Goal: Task Accomplishment & Management: Complete application form

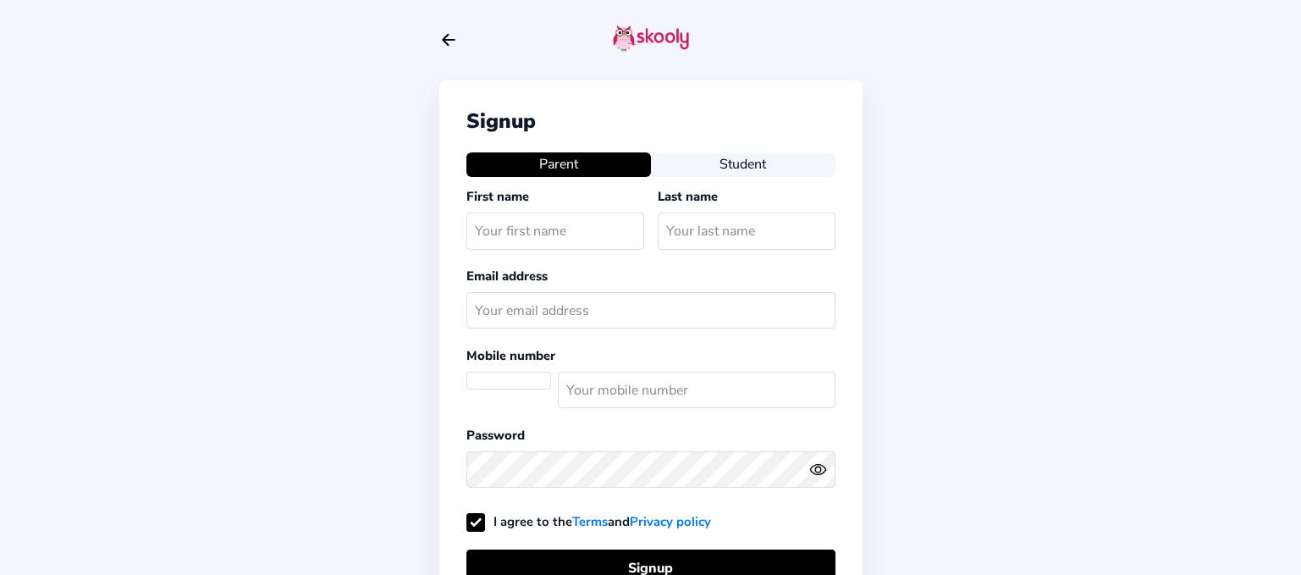
select select "ZA"
type input "[PERSON_NAME]"
type input "Hill"
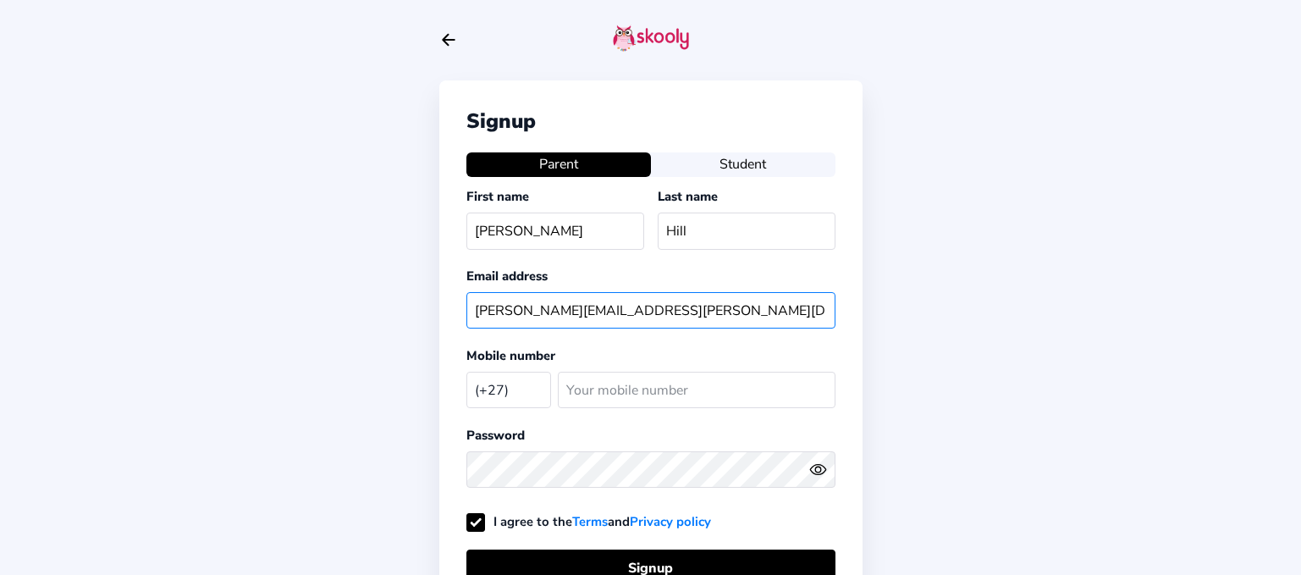
type input "[PERSON_NAME][EMAIL_ADDRESS][PERSON_NAME][DOMAIN_NAME]"
type input "0695834745"
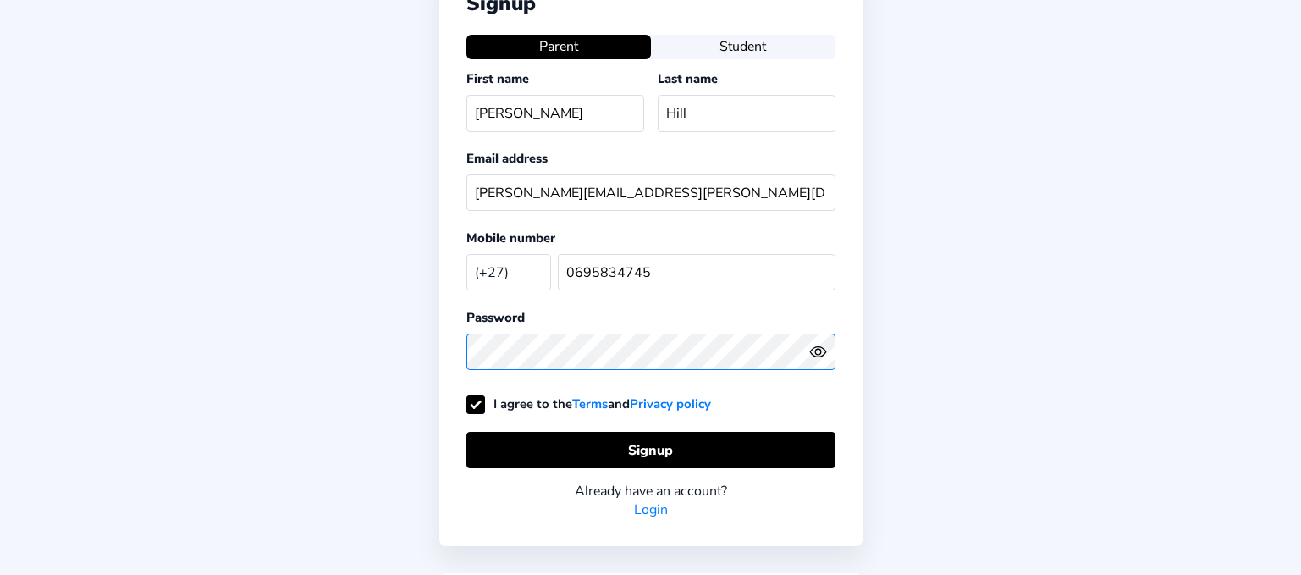
scroll to position [121, 0]
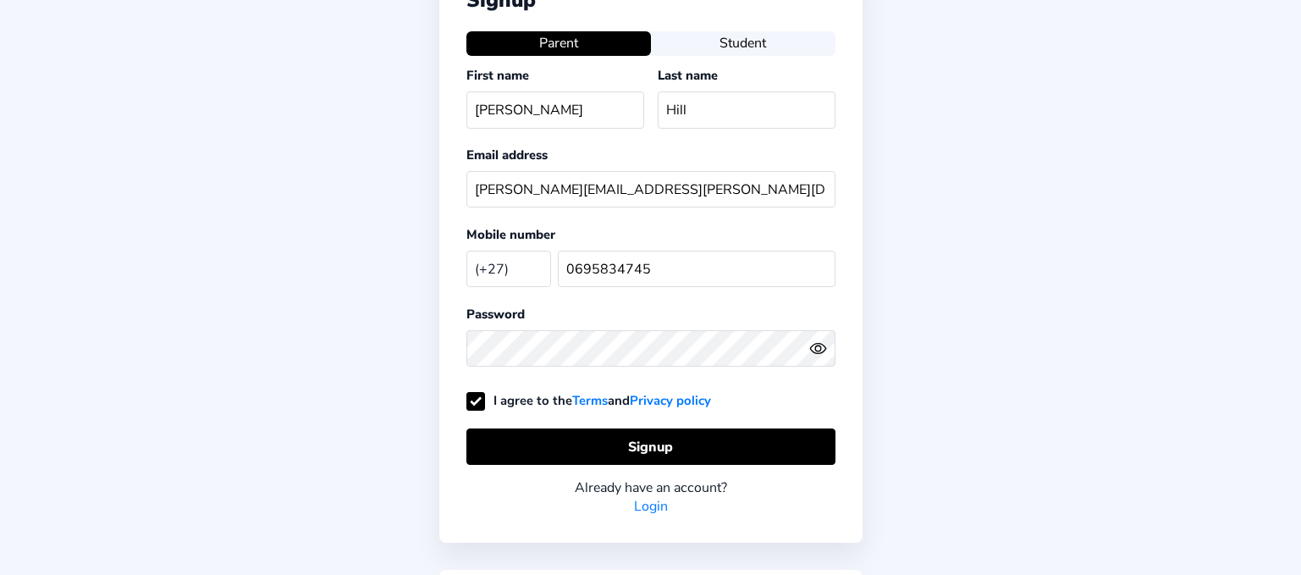
click at [818, 349] on icon "Eye" at bounding box center [818, 348] width 18 height 18
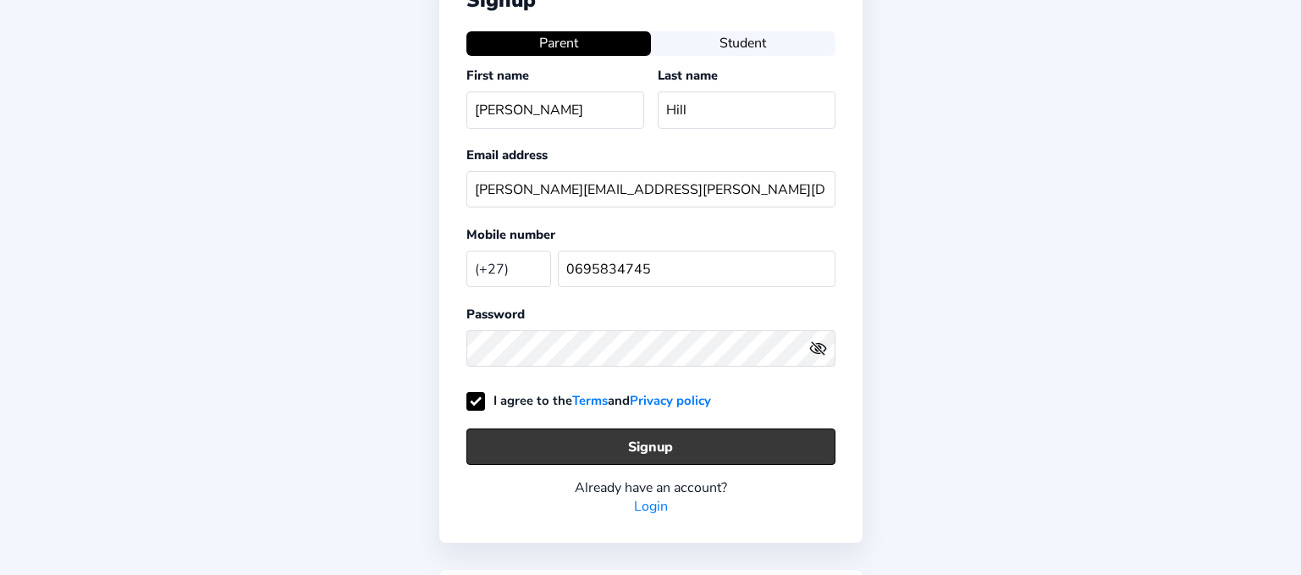
click at [682, 450] on button "Signup" at bounding box center [650, 446] width 369 height 36
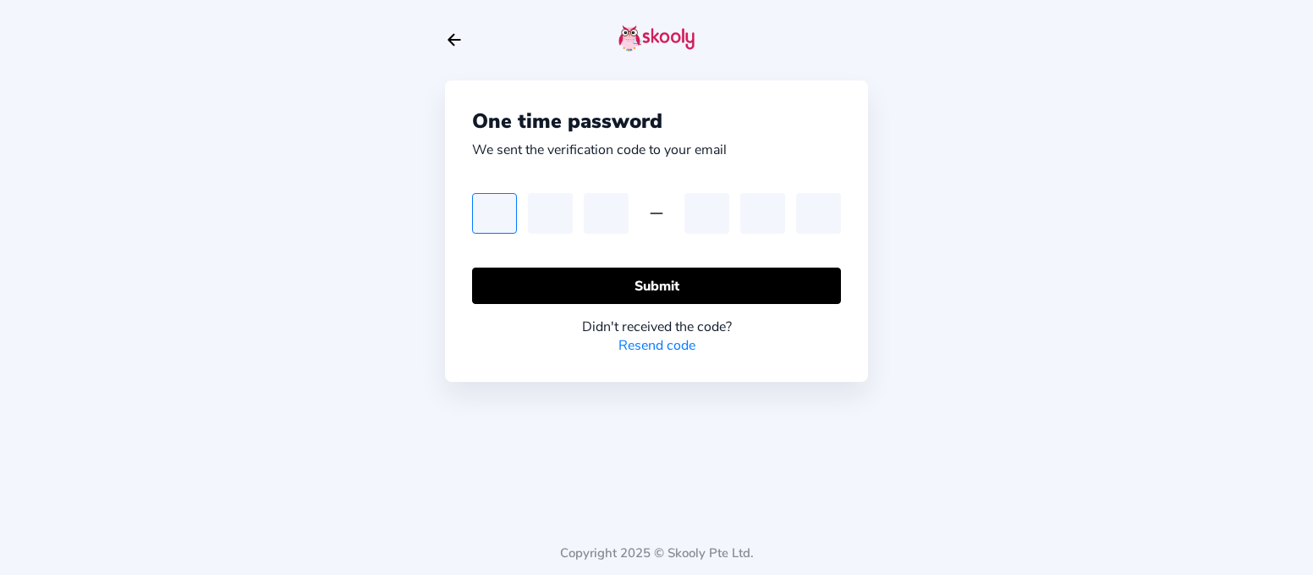
type input "0"
type input "4"
type input "9"
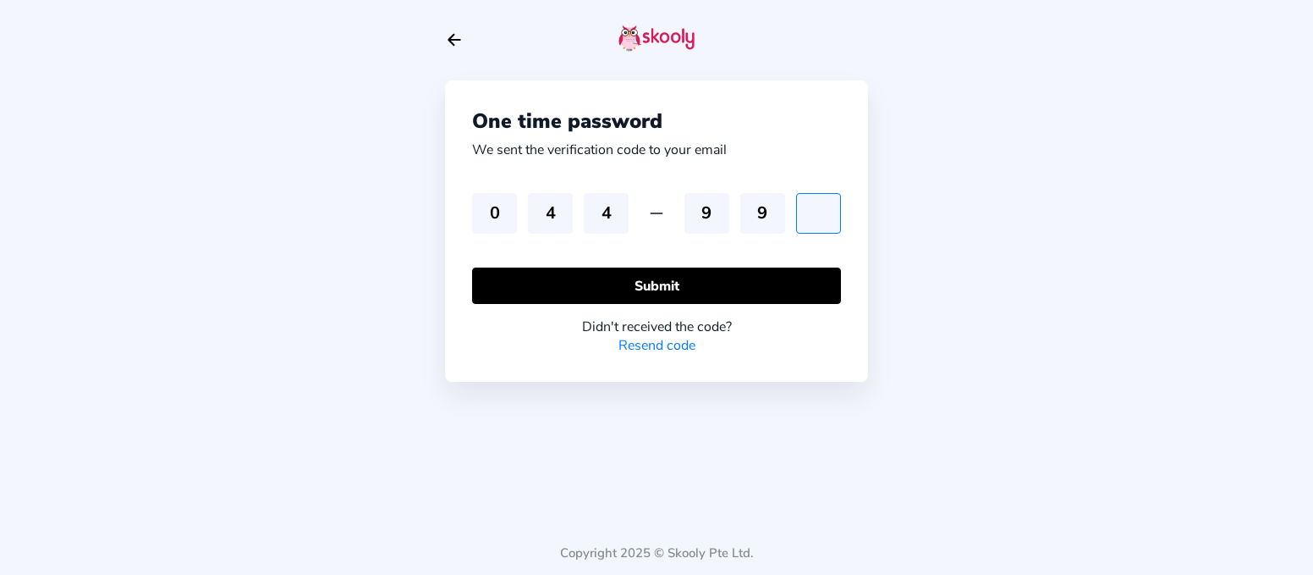
type input "8"
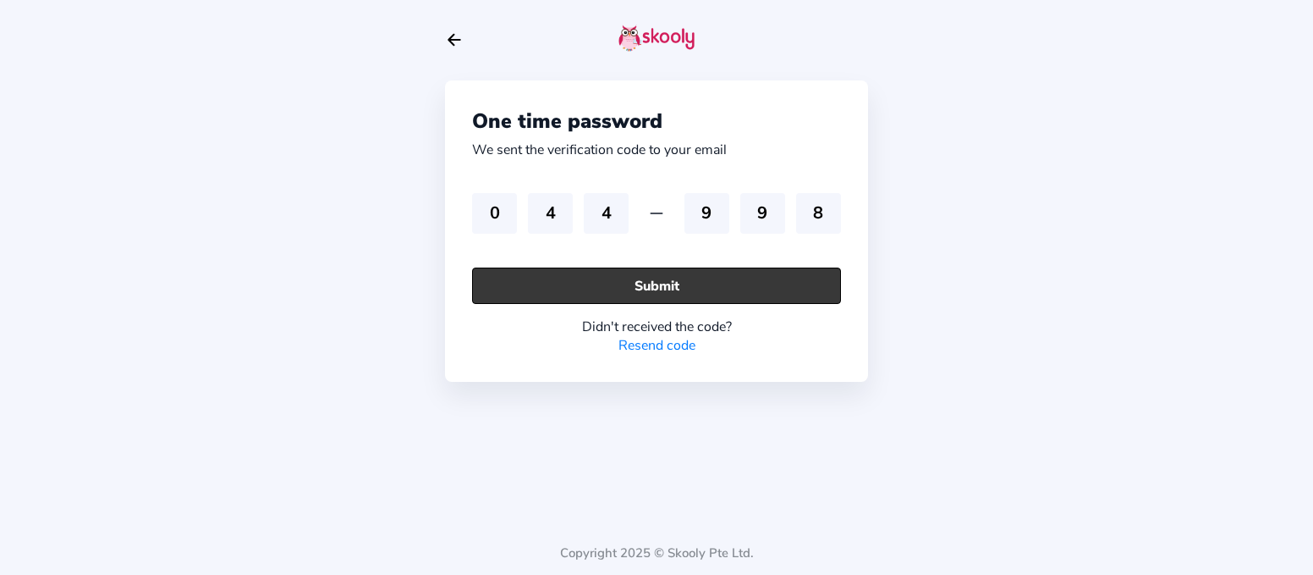
click at [674, 286] on button "Submit" at bounding box center [656, 285] width 369 height 36
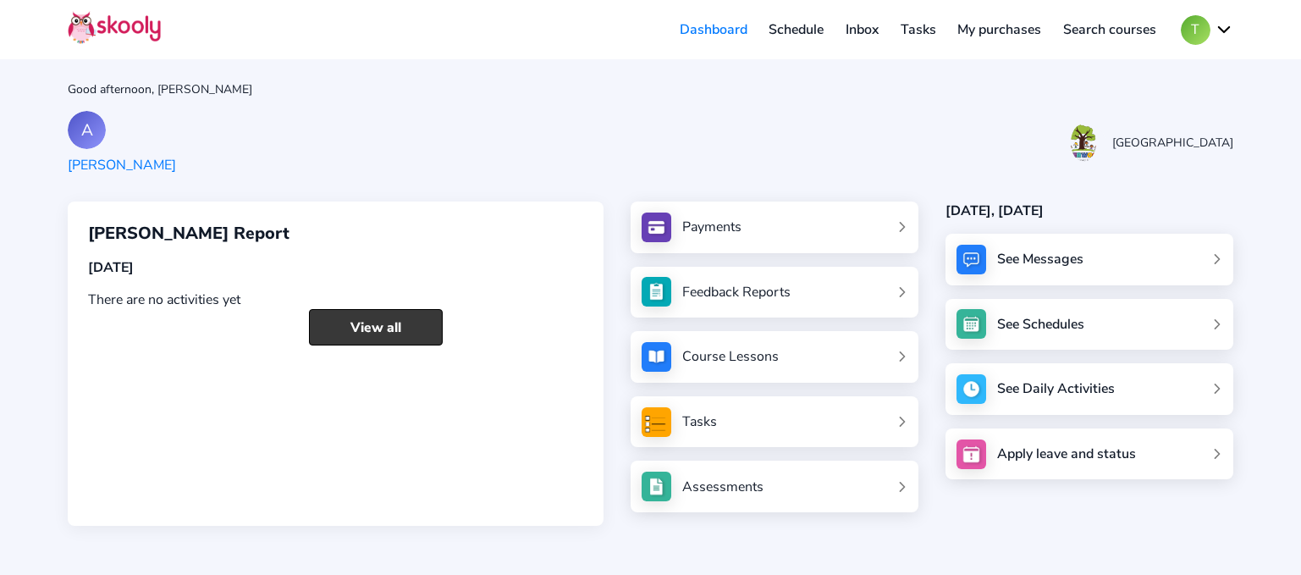
click at [410, 332] on link "View all" at bounding box center [376, 327] width 134 height 36
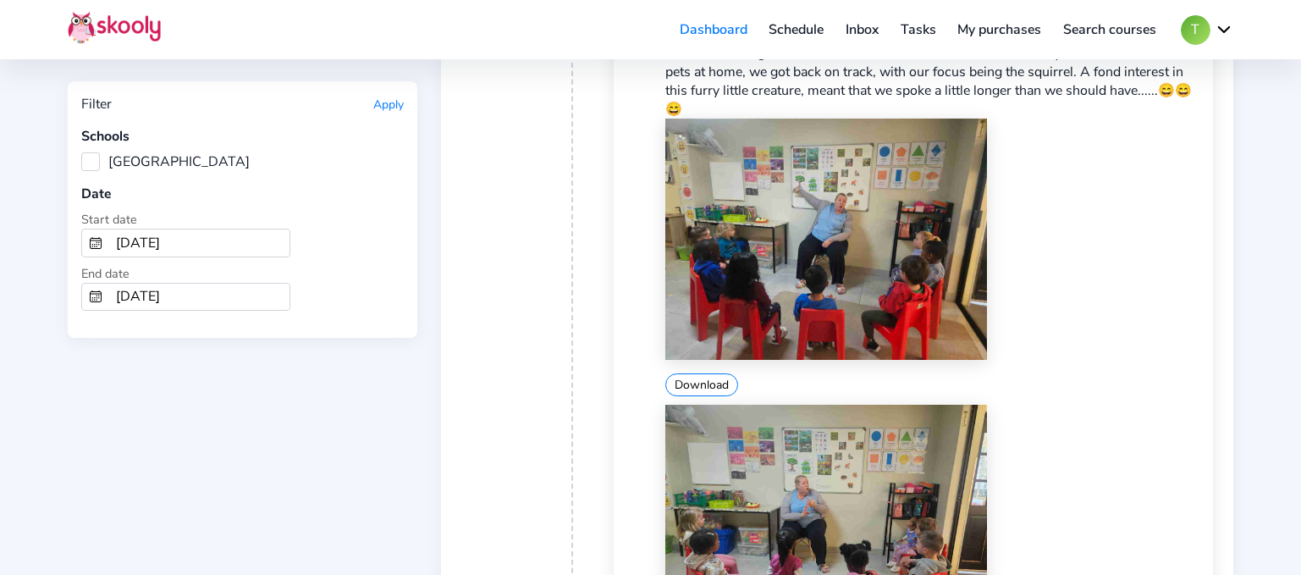
scroll to position [631, 0]
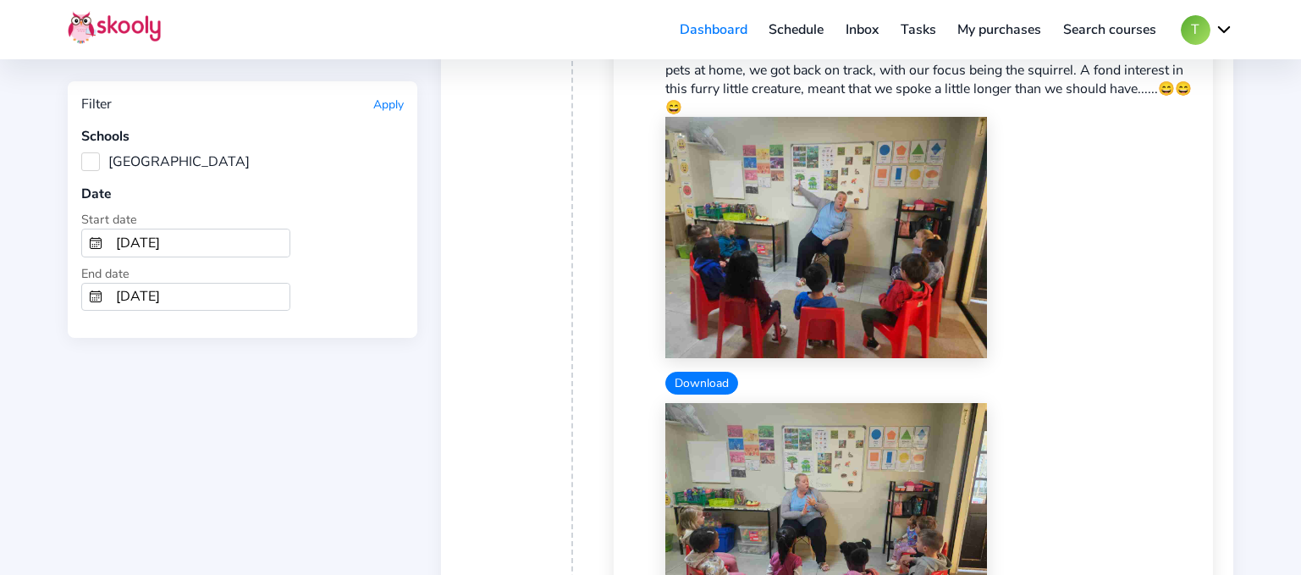
click at [702, 382] on button "Download" at bounding box center [701, 382] width 73 height 23
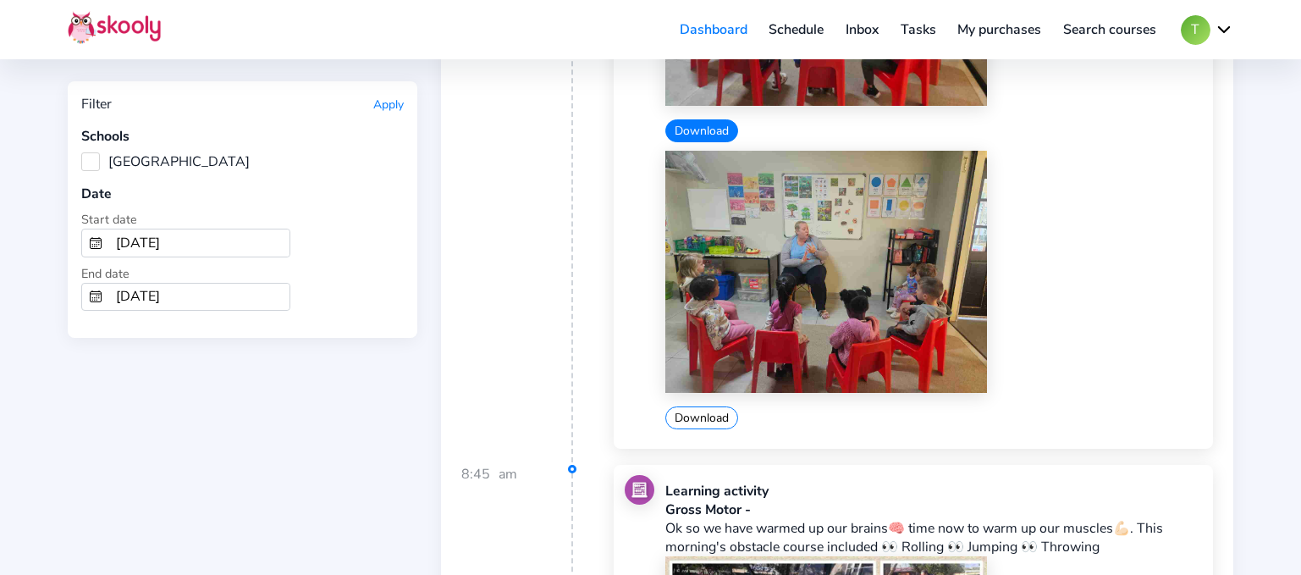
scroll to position [896, 0]
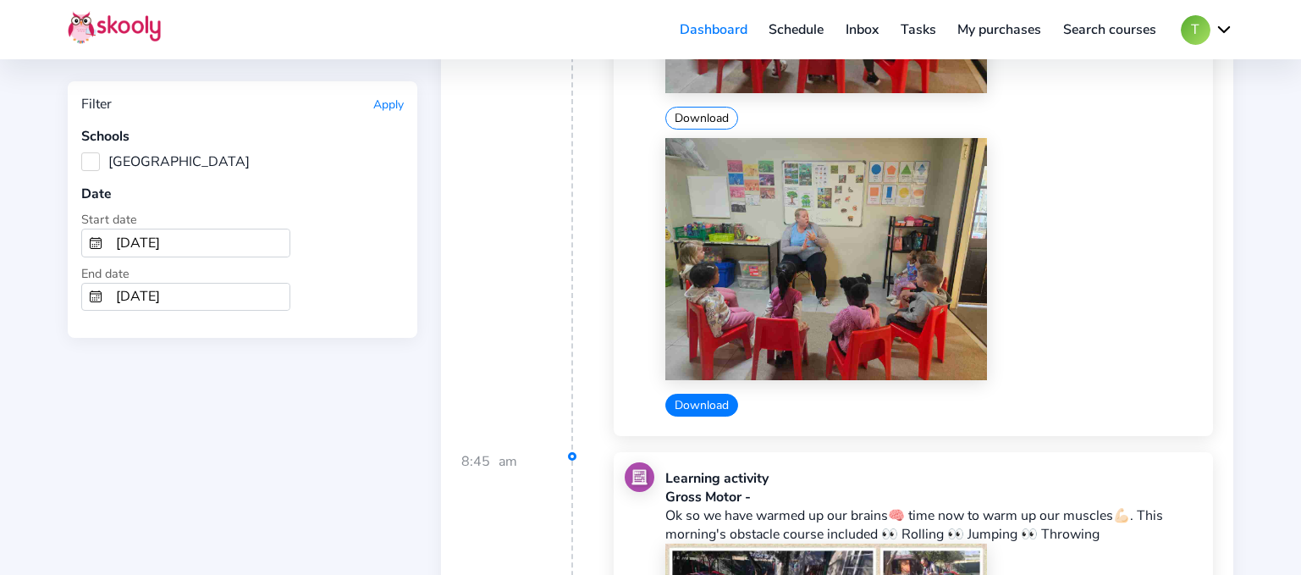
click at [698, 409] on button "Download" at bounding box center [701, 404] width 73 height 23
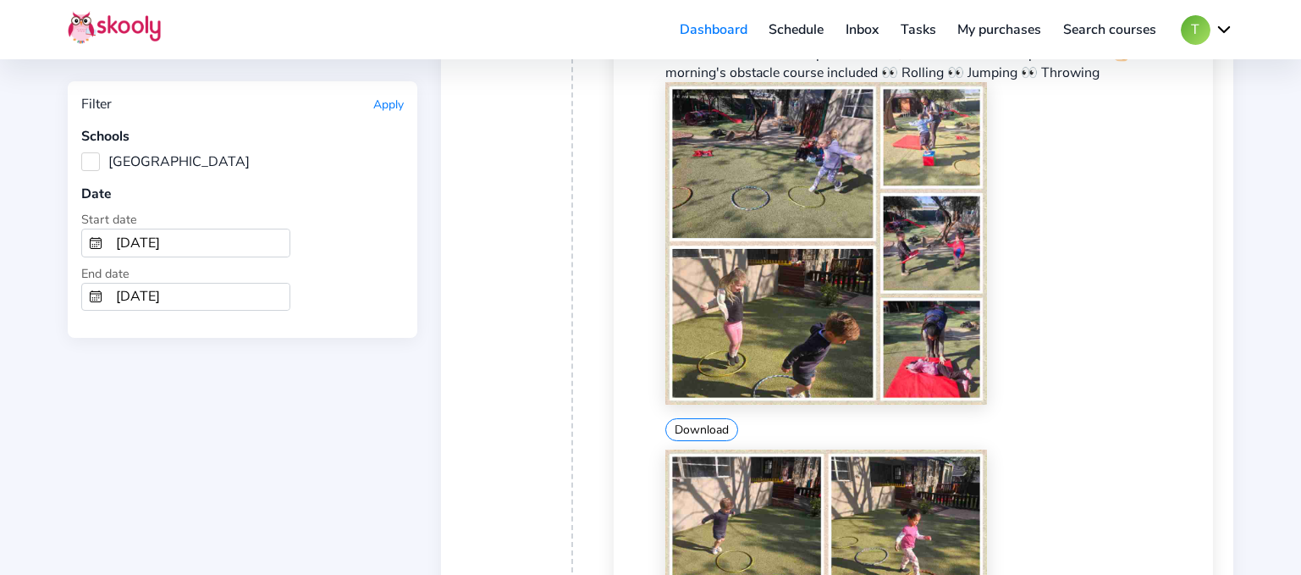
scroll to position [1359, 0]
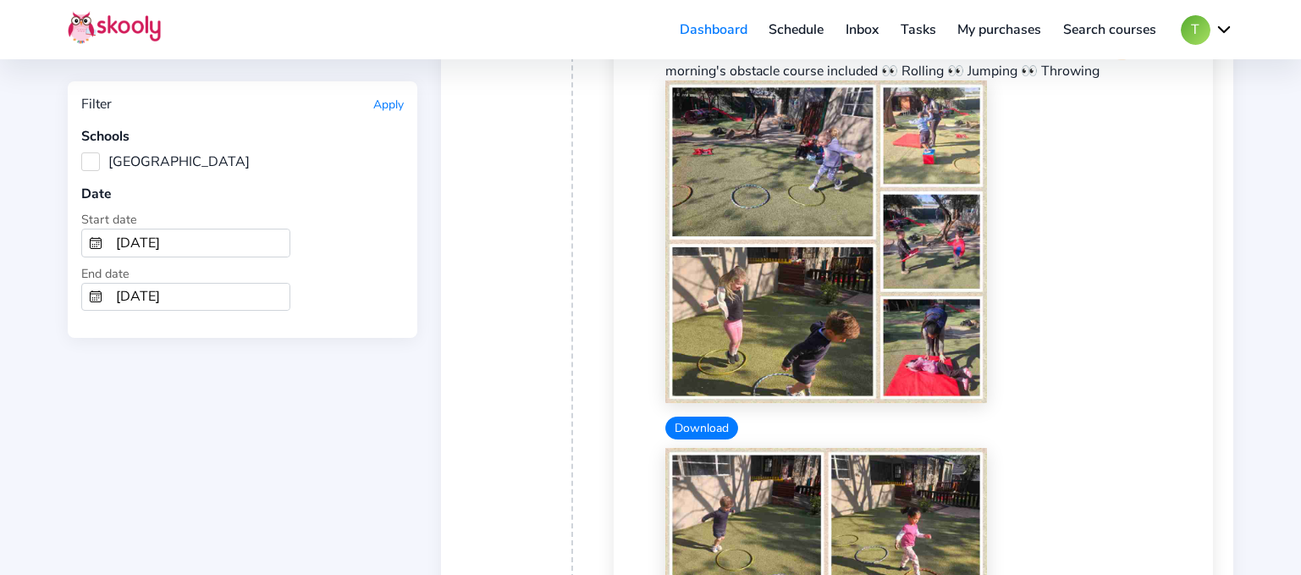
click at [702, 432] on button "Download" at bounding box center [701, 427] width 73 height 23
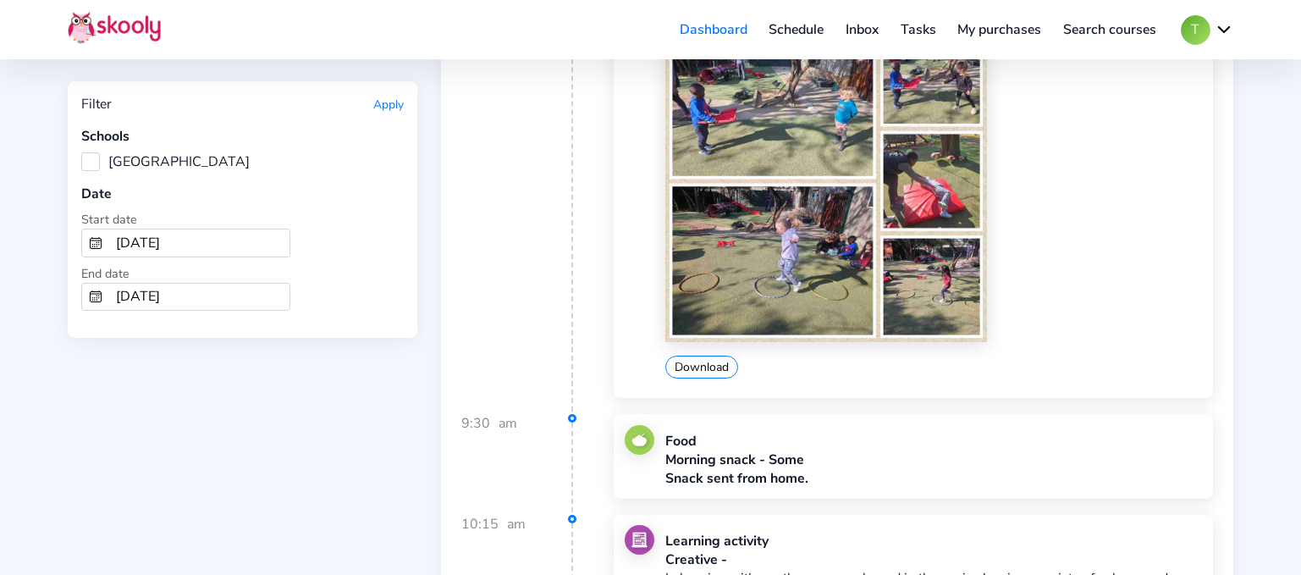
scroll to position [2143, 0]
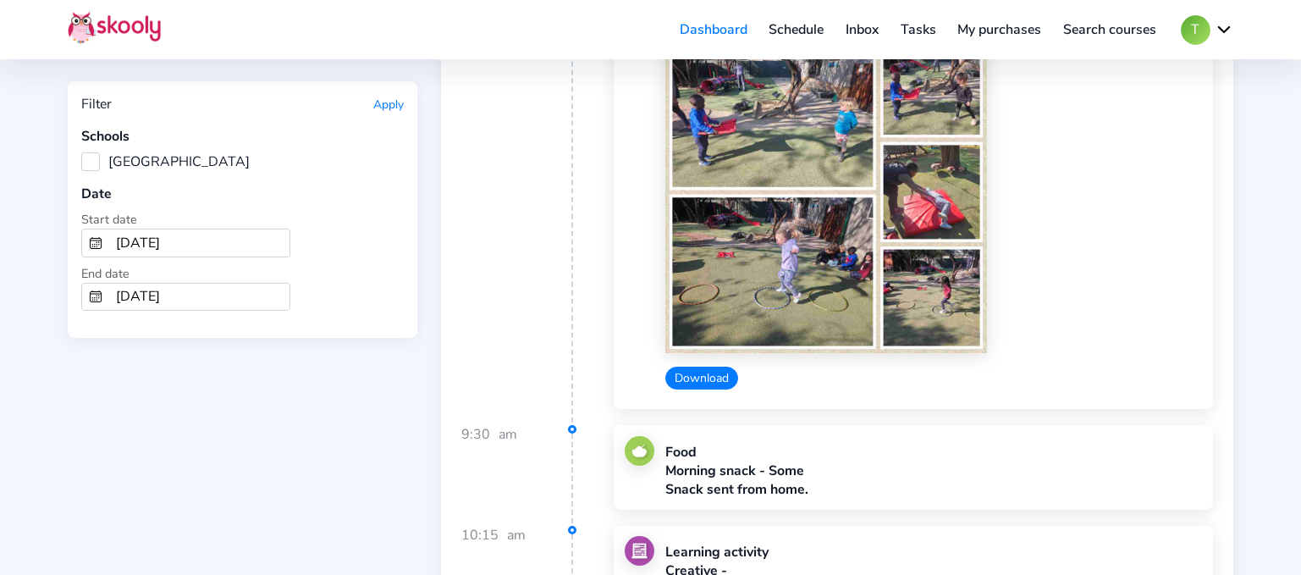
click at [707, 389] on button "Download" at bounding box center [701, 377] width 73 height 23
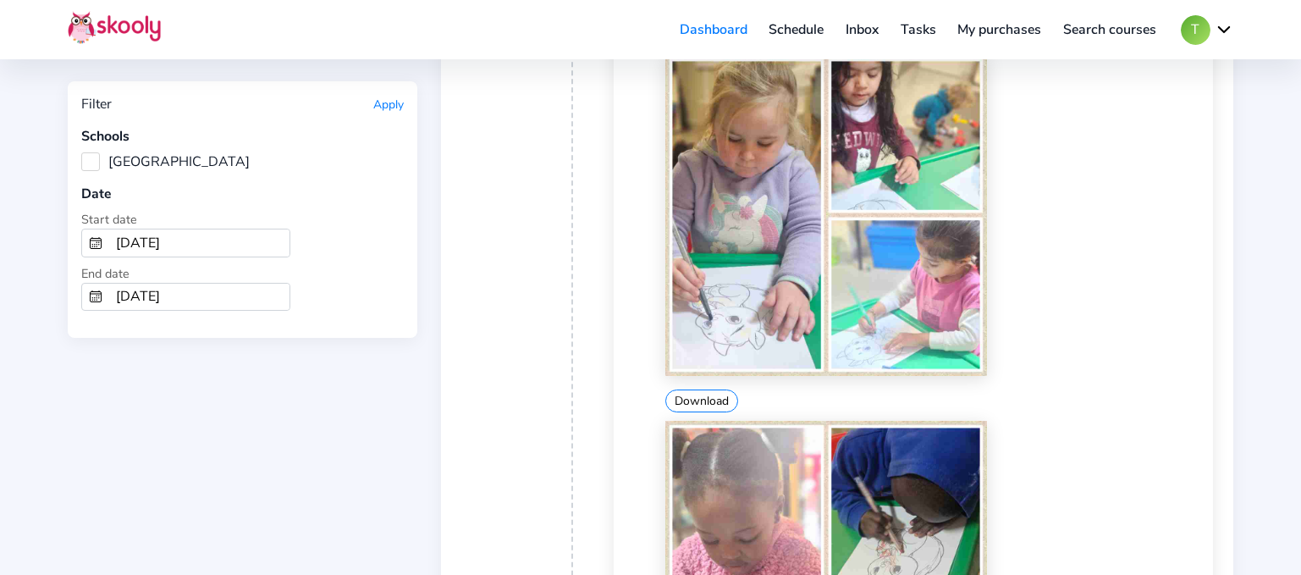
scroll to position [3971, 0]
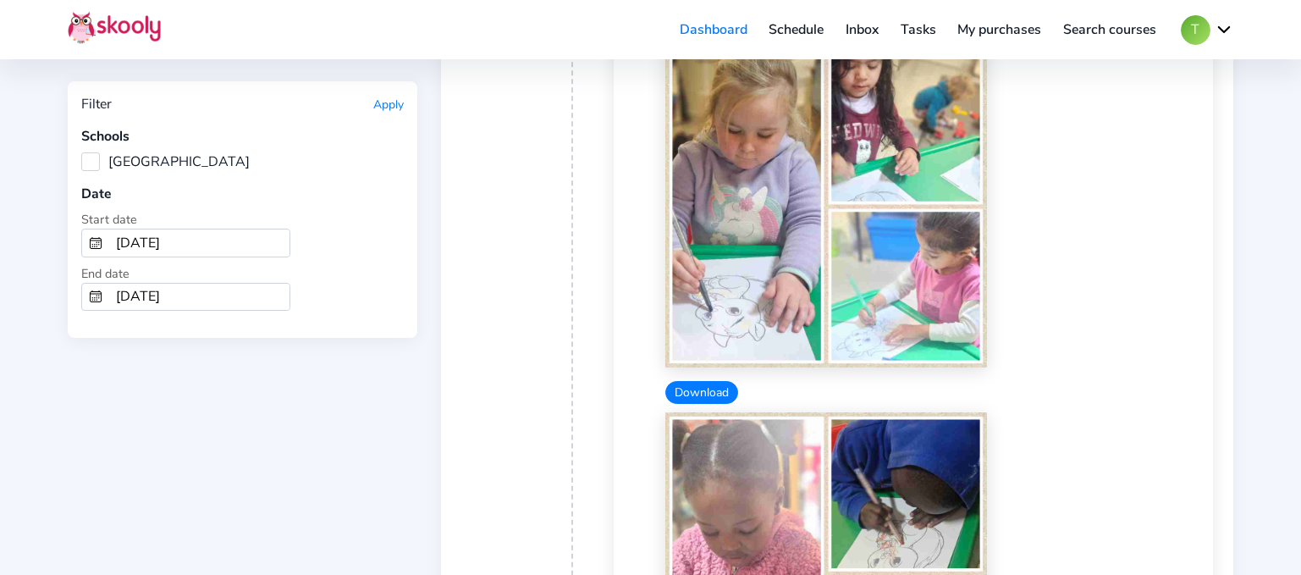
click at [707, 404] on button "Download" at bounding box center [701, 392] width 73 height 23
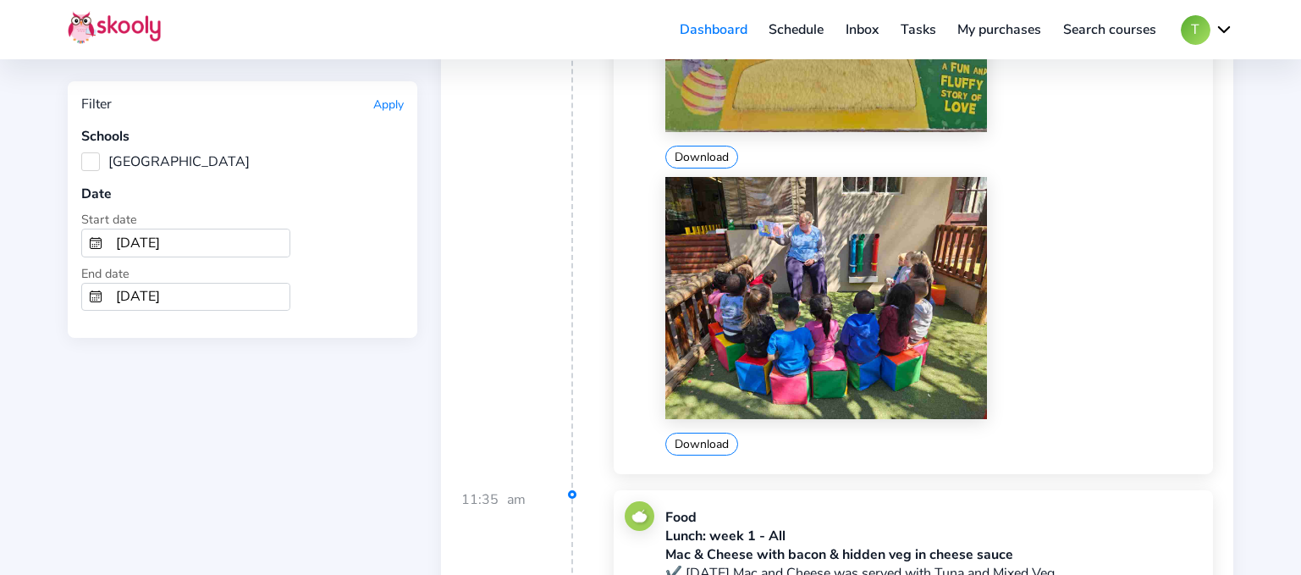
scroll to position [5172, 0]
click at [702, 454] on button "Download" at bounding box center [701, 443] width 73 height 23
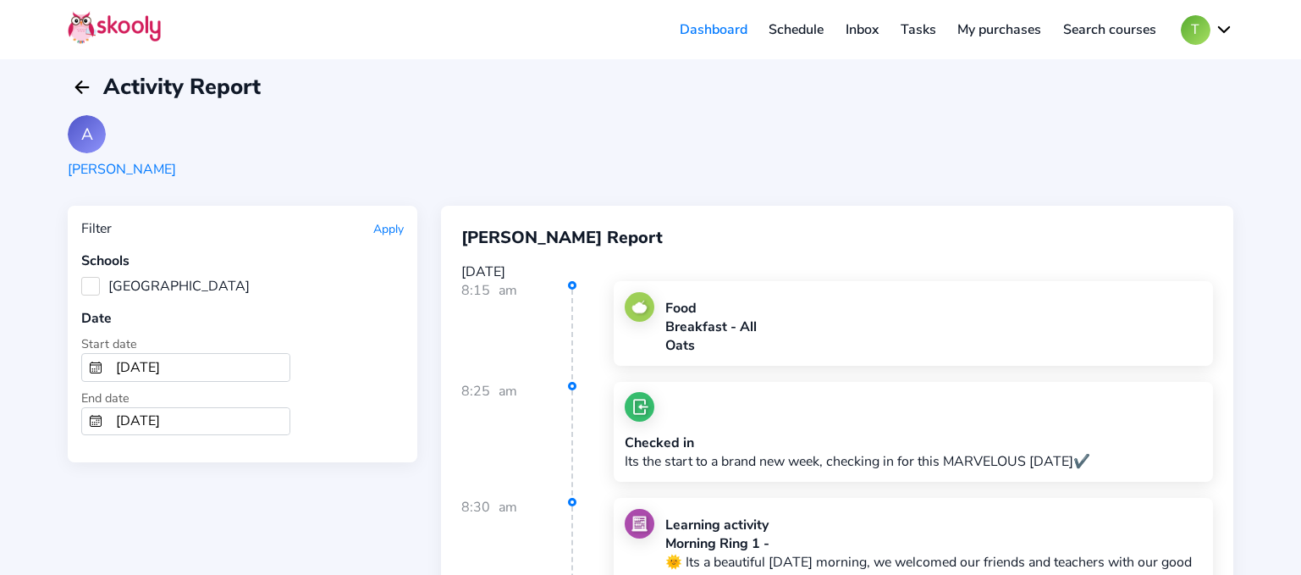
scroll to position [0, 0]
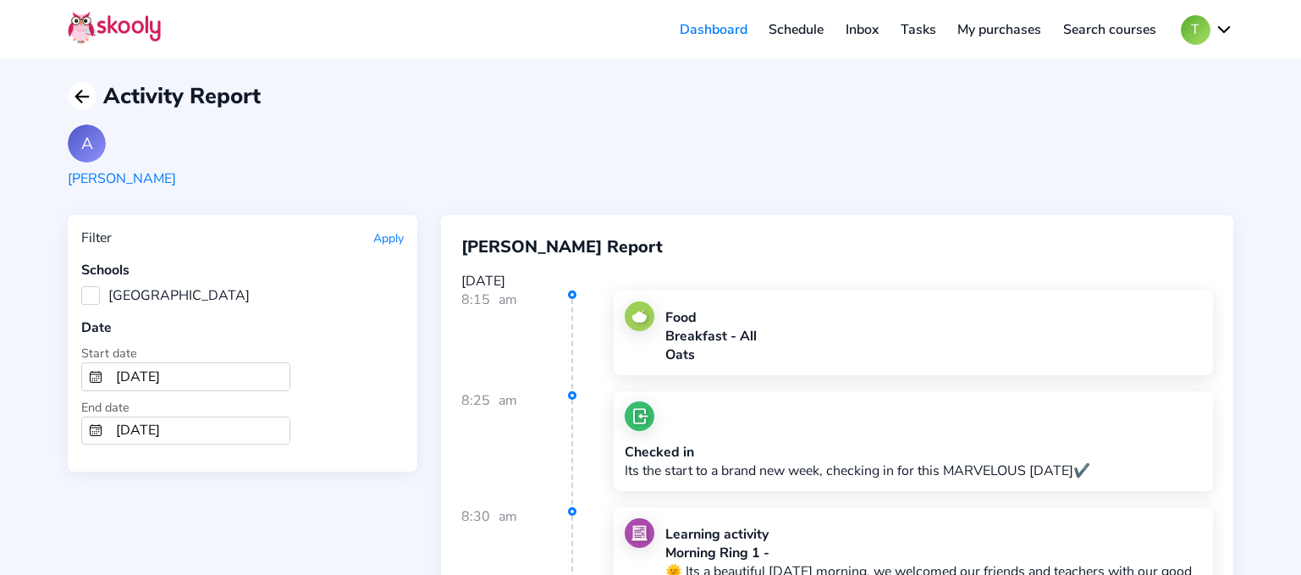
click at [85, 94] on icon "Arrow Back" at bounding box center [82, 96] width 20 height 20
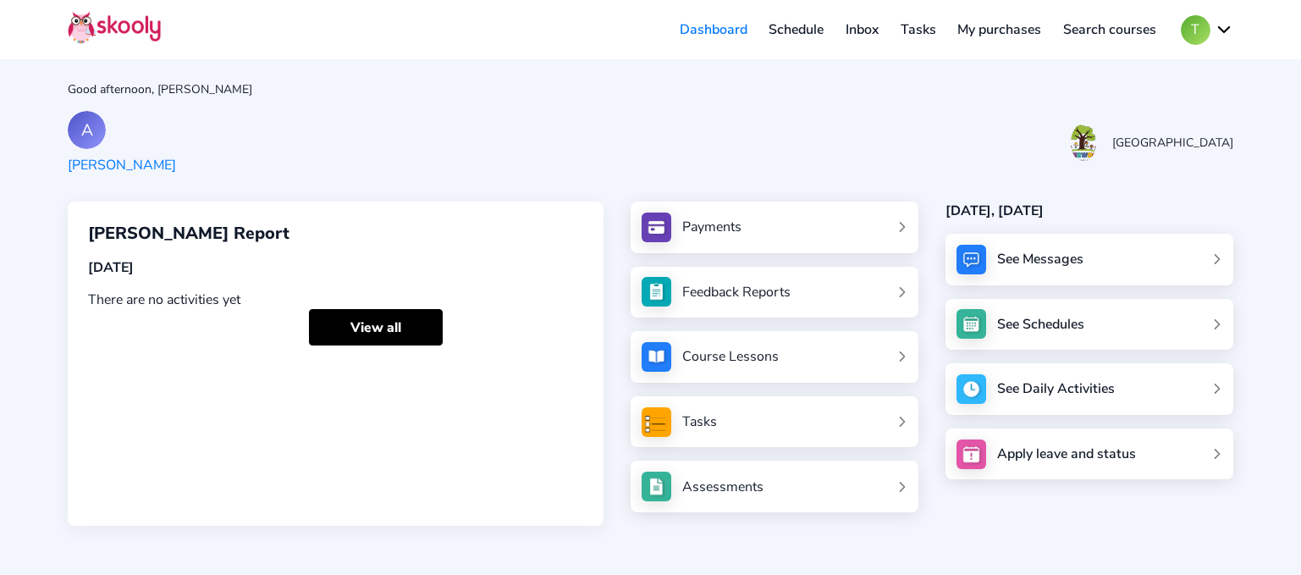
click at [1029, 256] on div "See Messages" at bounding box center [1040, 259] width 86 height 19
click at [1219, 261] on div "See Messages" at bounding box center [1089, 260] width 288 height 52
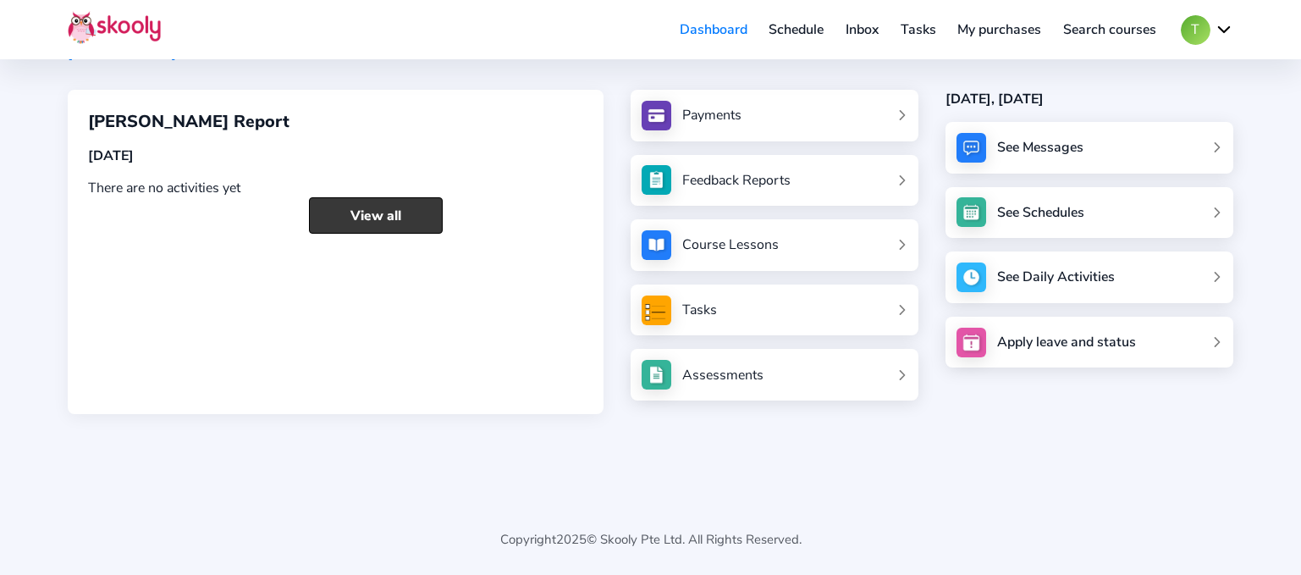
click at [366, 214] on link "View all" at bounding box center [376, 215] width 134 height 36
